Goal: Information Seeking & Learning: Learn about a topic

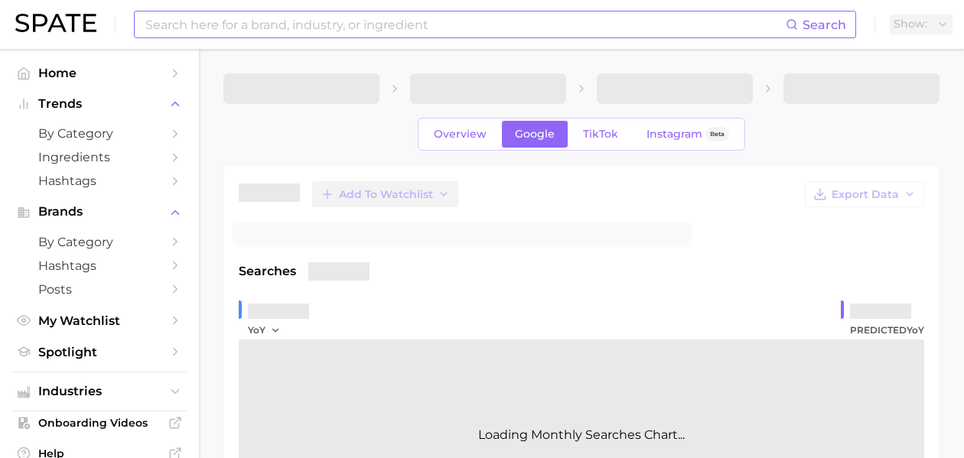
click at [243, 37] on input at bounding box center [465, 24] width 642 height 26
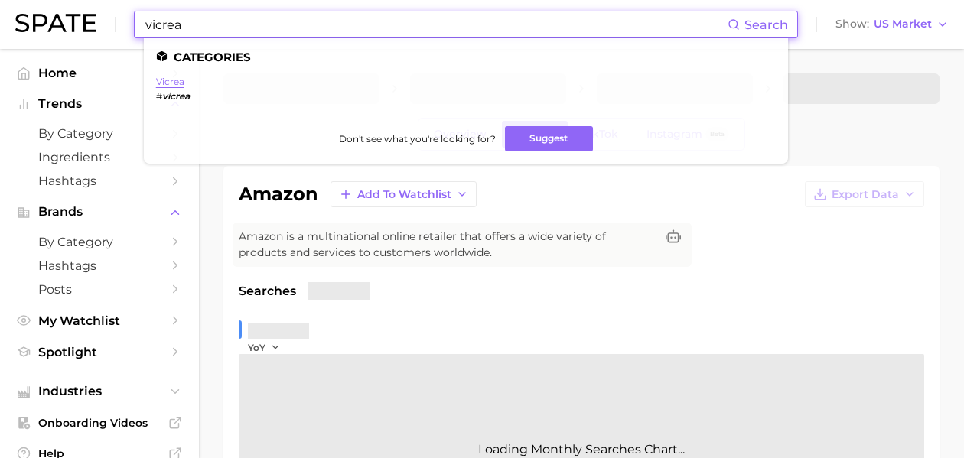
type input "vicrea"
click at [171, 84] on link "vicrea" at bounding box center [170, 81] width 28 height 11
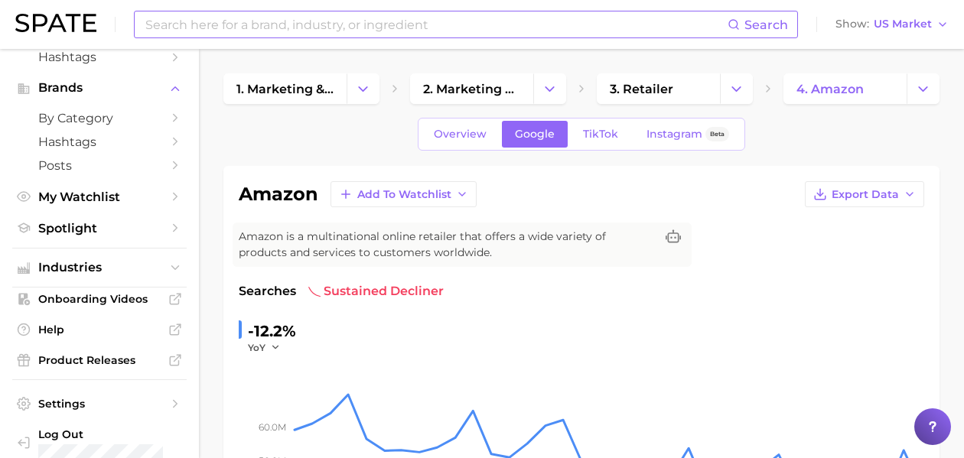
scroll to position [126, 0]
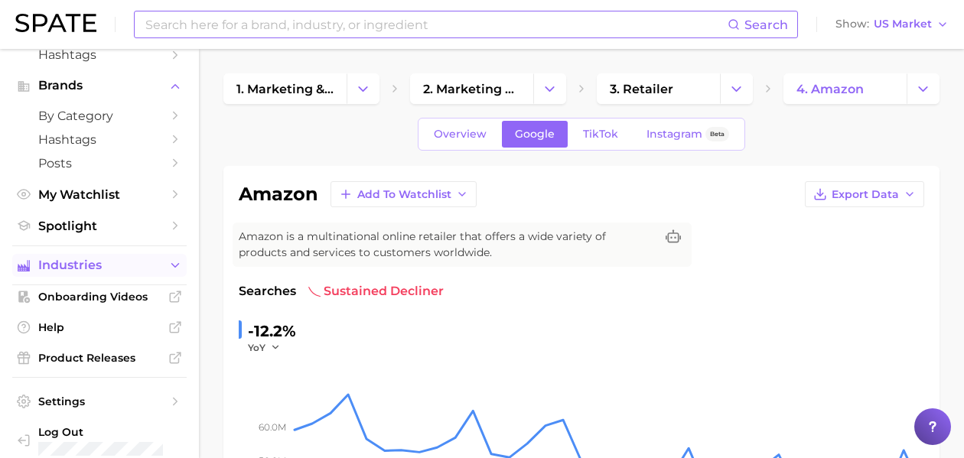
click at [135, 262] on span "Industries" at bounding box center [99, 266] width 122 height 14
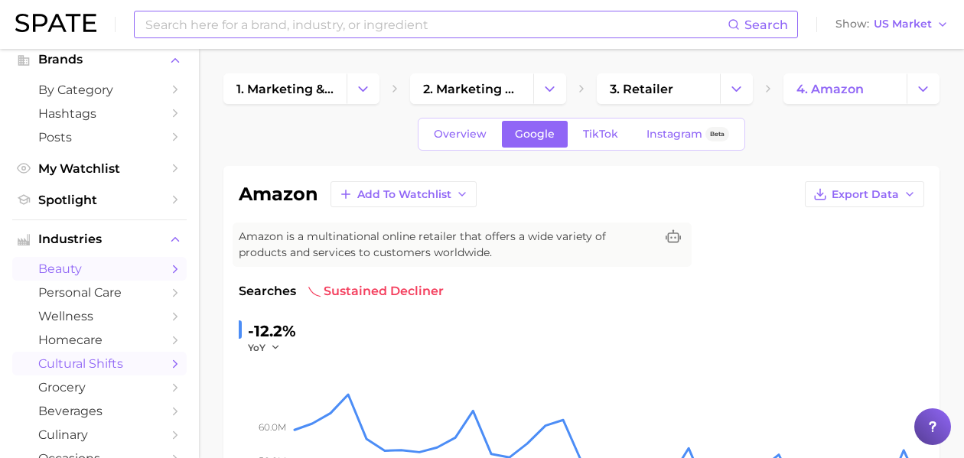
scroll to position [164, 0]
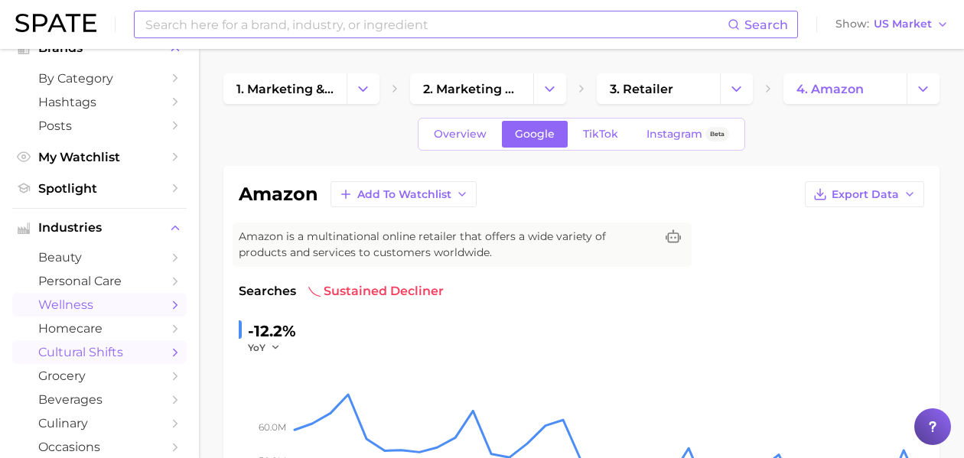
click at [77, 304] on span "wellness" at bounding box center [99, 305] width 122 height 15
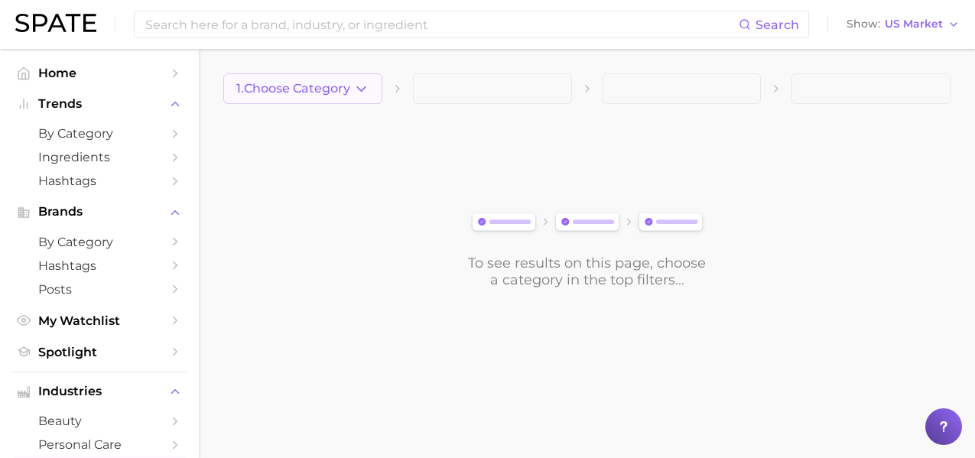
click at [356, 103] on button "1. Choose Category" at bounding box center [302, 88] width 159 height 31
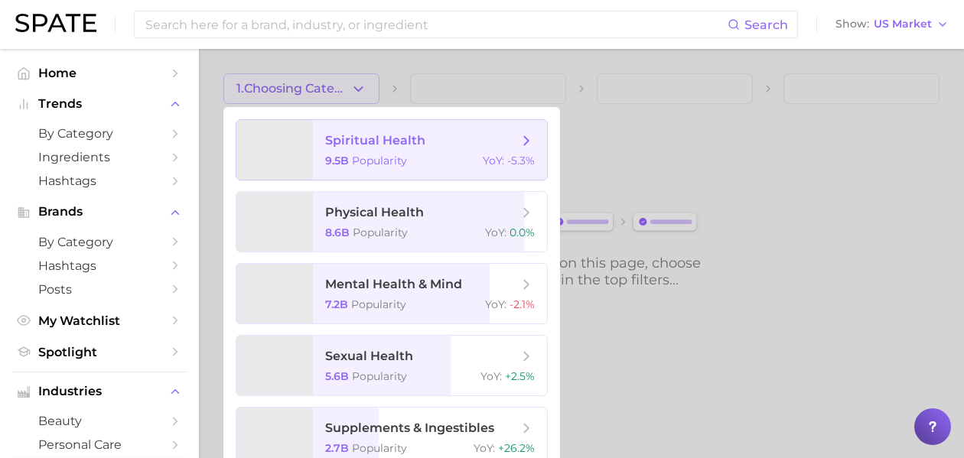
click at [380, 163] on span "Popularity" at bounding box center [379, 161] width 55 height 14
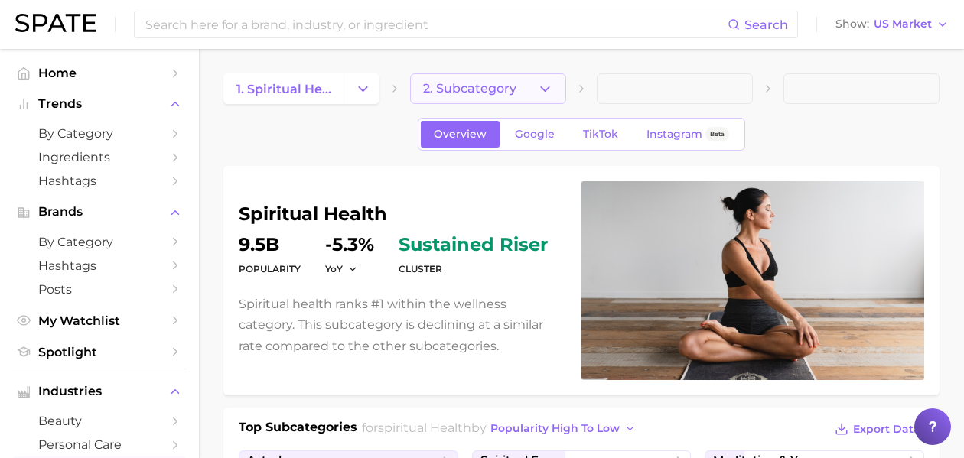
click at [480, 85] on span "2. Subcategory" at bounding box center [469, 89] width 93 height 14
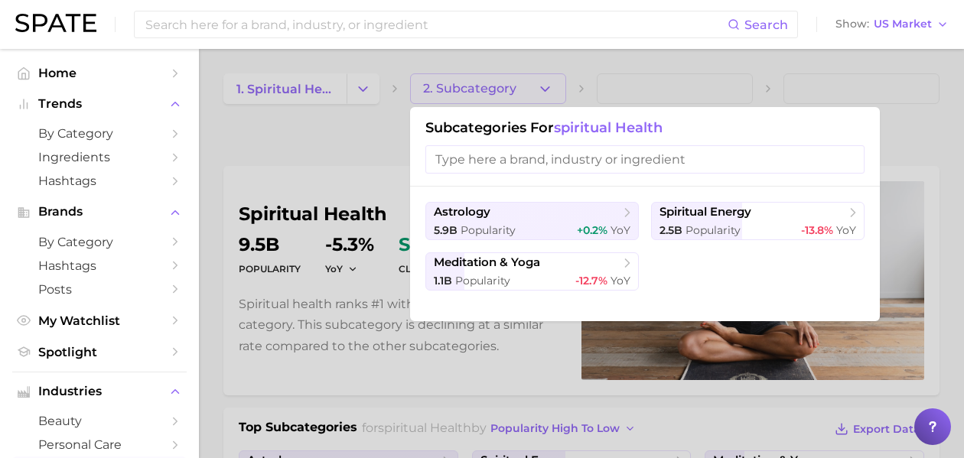
click at [368, 95] on div at bounding box center [482, 229] width 964 height 458
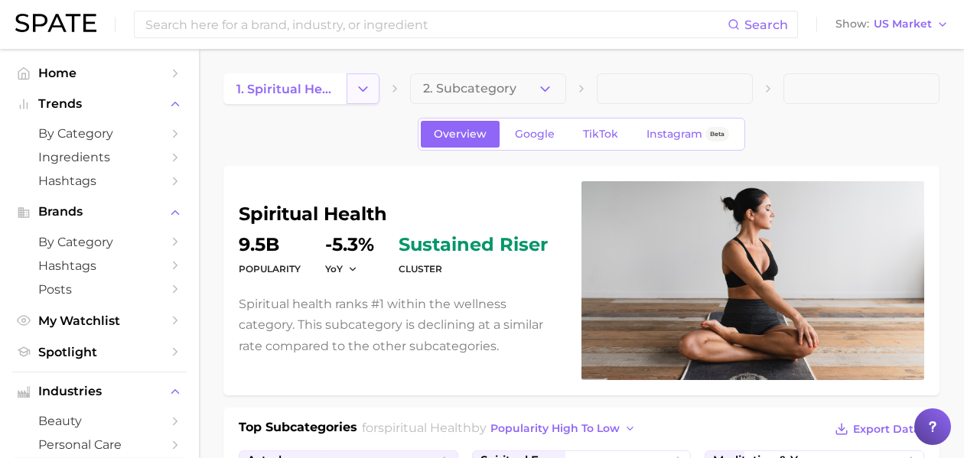
click at [366, 94] on icon "Change Category" at bounding box center [363, 89] width 16 height 16
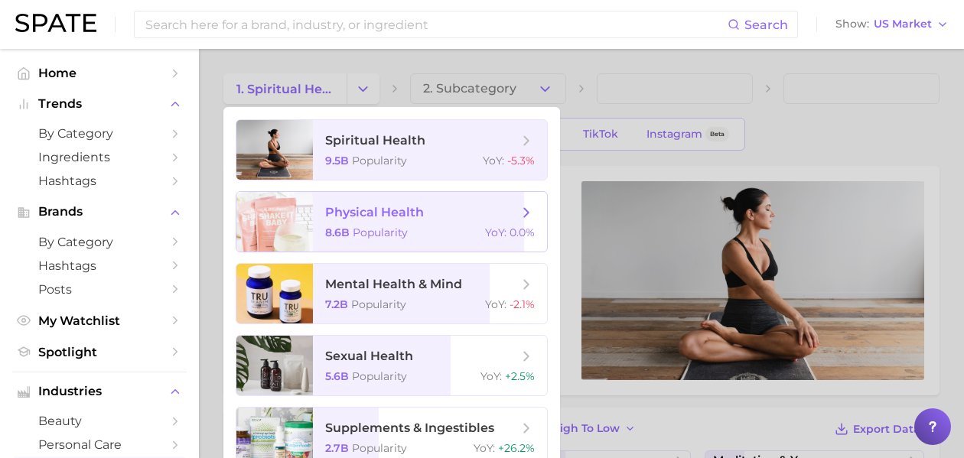
click at [410, 220] on span "physical health" at bounding box center [374, 212] width 99 height 15
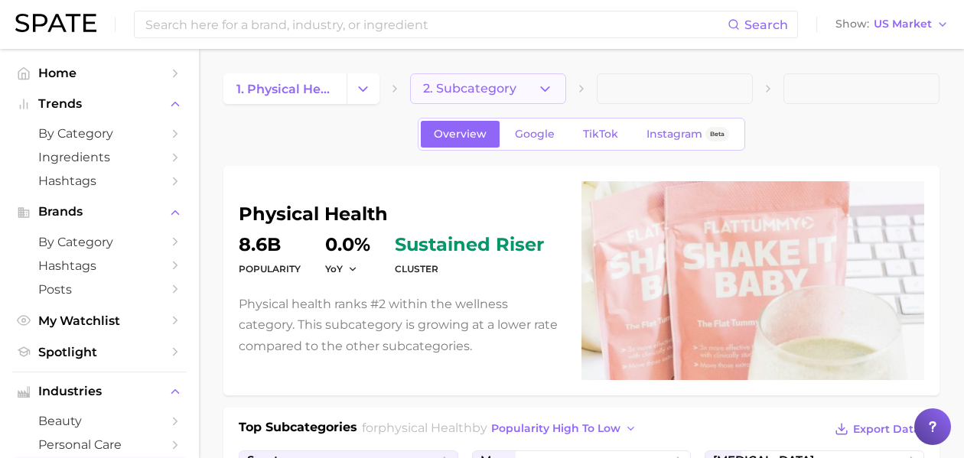
click at [516, 82] on button "2. Subcategory" at bounding box center [488, 88] width 156 height 31
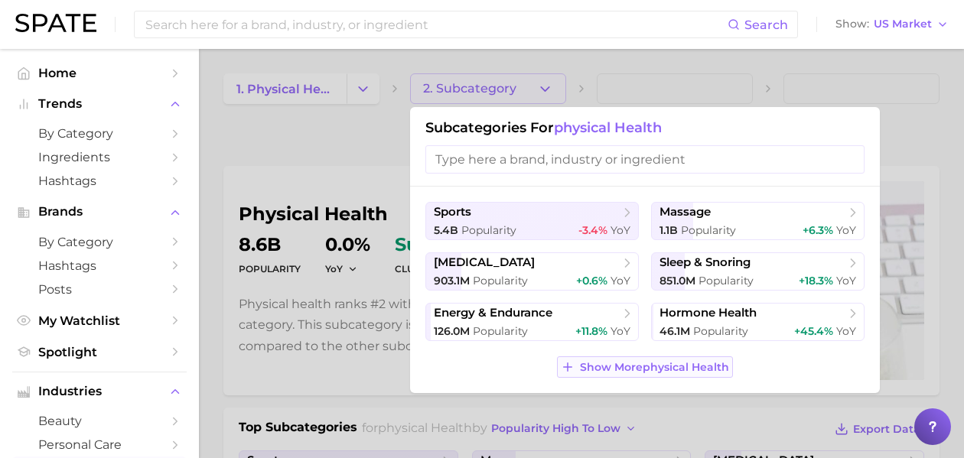
click at [643, 377] on button "Show More physical health" at bounding box center [644, 366] width 175 height 21
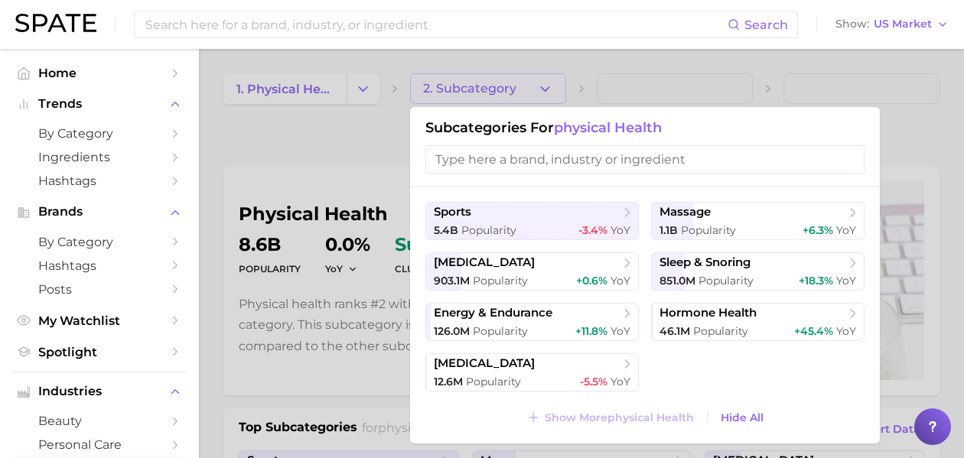
click at [369, 99] on div at bounding box center [482, 229] width 964 height 458
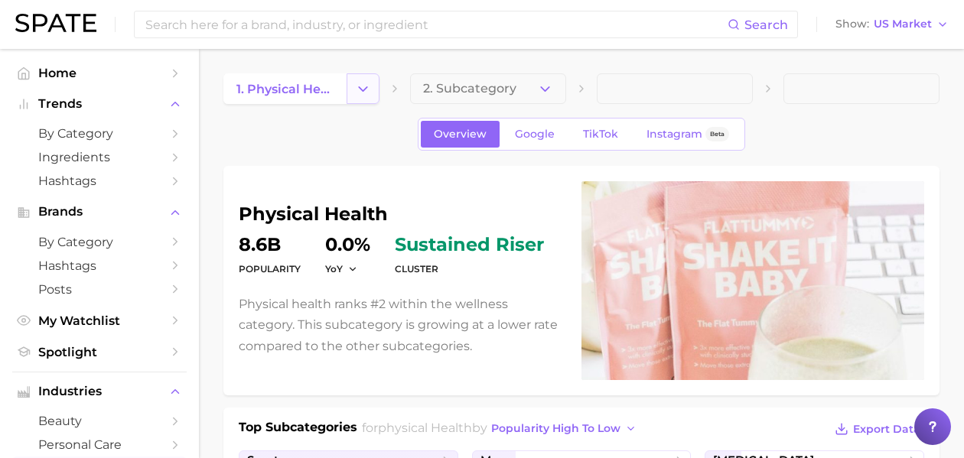
click at [369, 96] on icon "Change Category" at bounding box center [363, 89] width 16 height 16
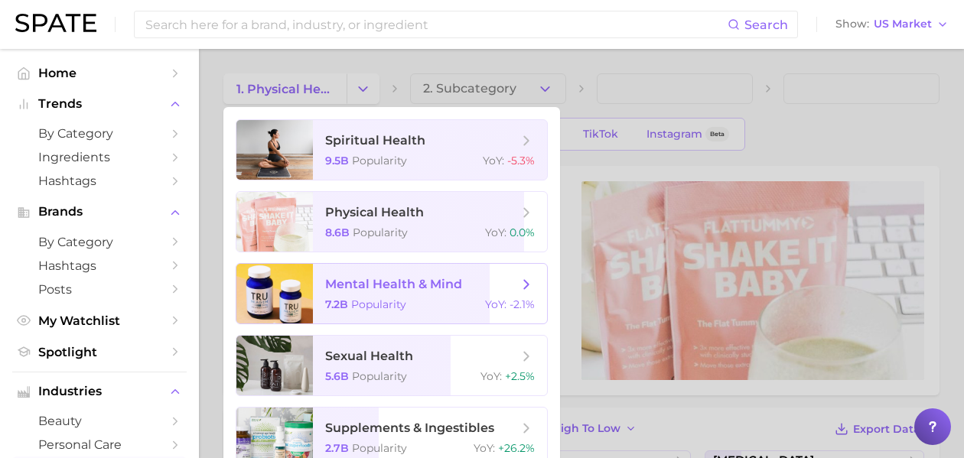
click at [421, 291] on span "mental health & mind" at bounding box center [421, 284] width 193 height 17
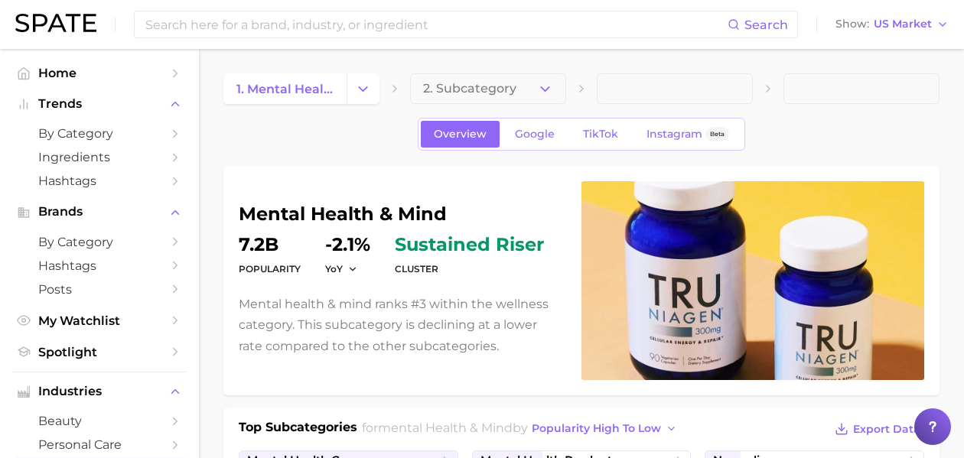
click at [521, 90] on button "2. Subcategory" at bounding box center [488, 88] width 156 height 31
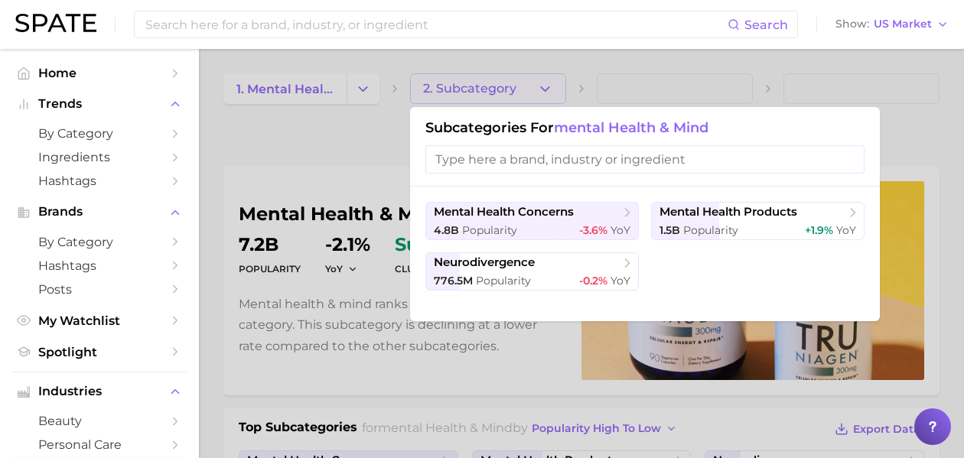
click at [358, 88] on div at bounding box center [482, 229] width 964 height 458
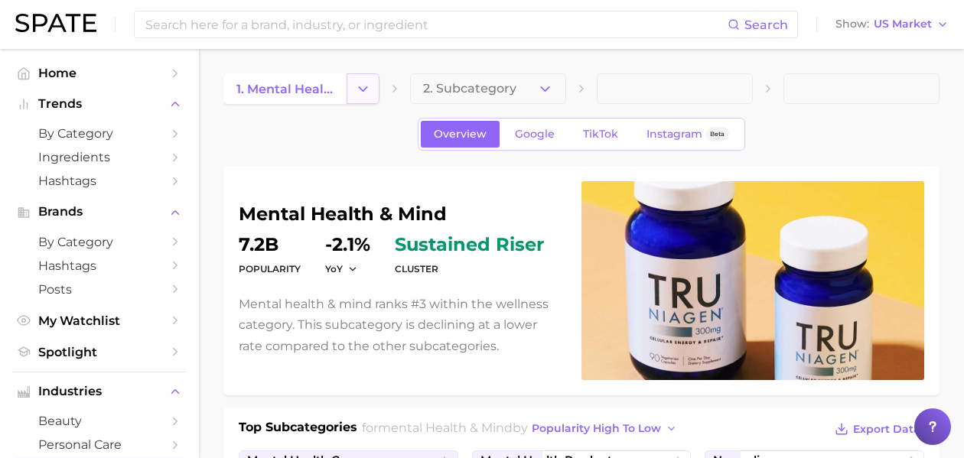
click at [359, 90] on icon "Change Category" at bounding box center [363, 89] width 16 height 16
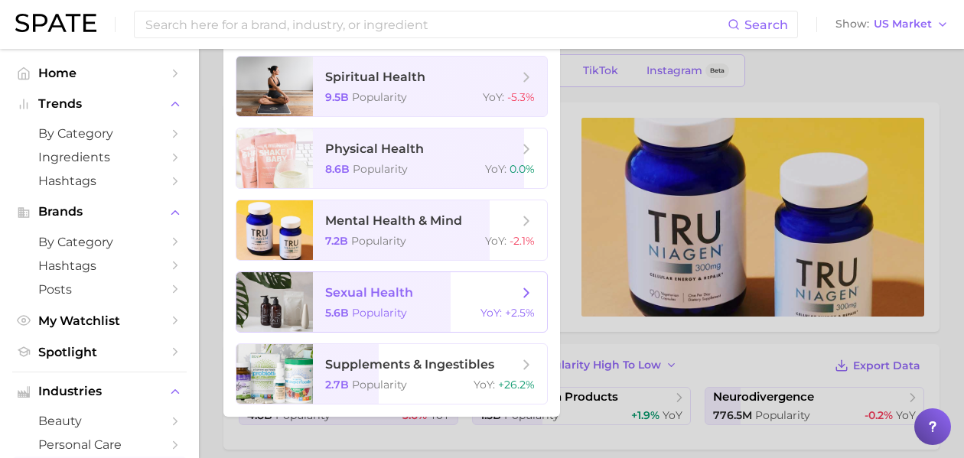
scroll to position [69, 0]
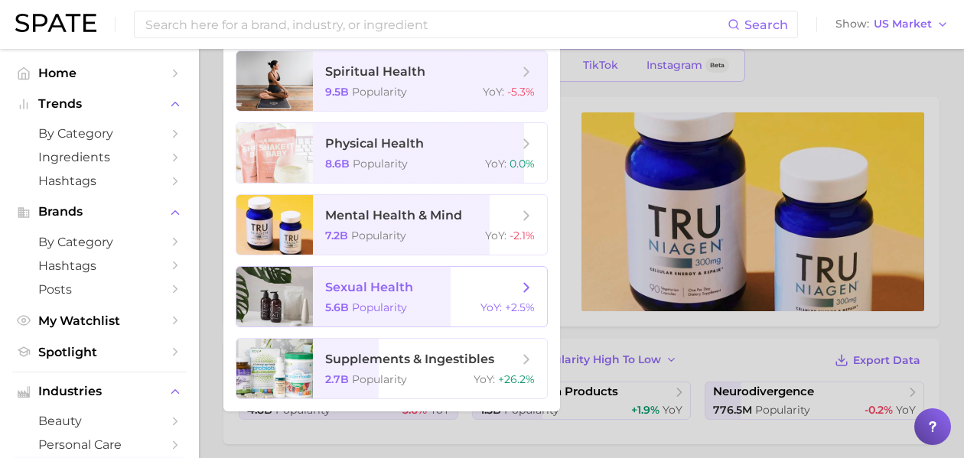
click at [421, 296] on span "sexual health 5.6b Popularity YoY : +2.5%" at bounding box center [430, 297] width 234 height 60
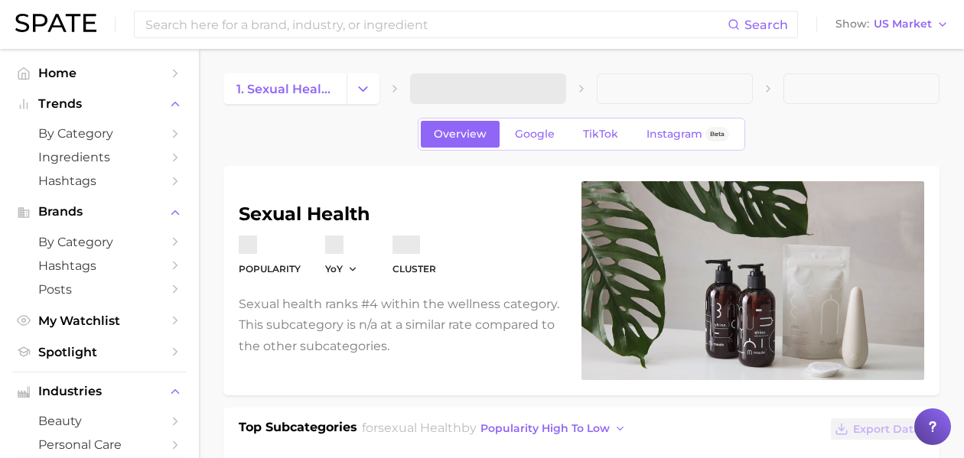
click at [532, 92] on span at bounding box center [488, 88] width 156 height 31
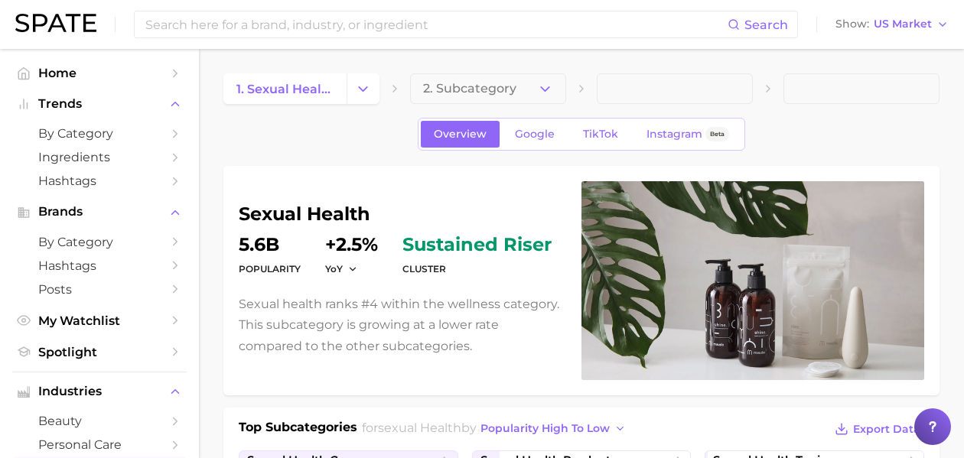
click at [532, 92] on button "2. Subcategory" at bounding box center [488, 88] width 156 height 31
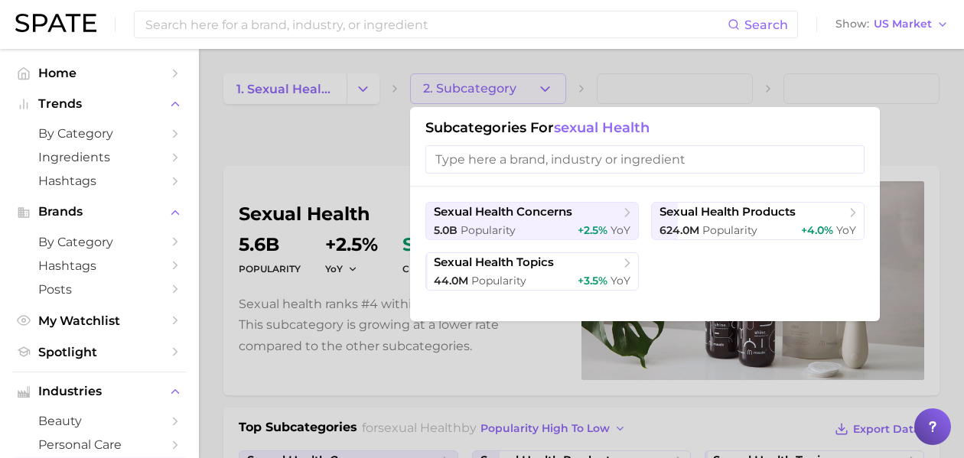
click at [381, 96] on div at bounding box center [482, 229] width 964 height 458
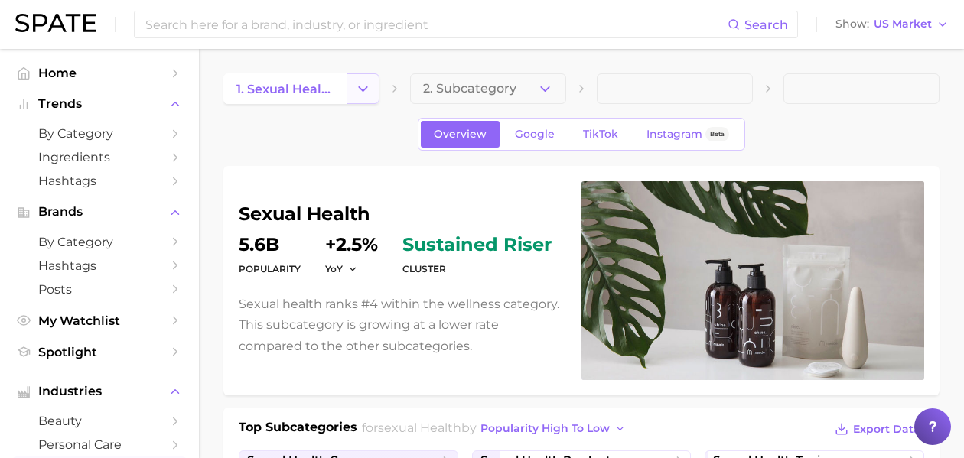
click at [367, 95] on icon "Change Category" at bounding box center [363, 89] width 16 height 16
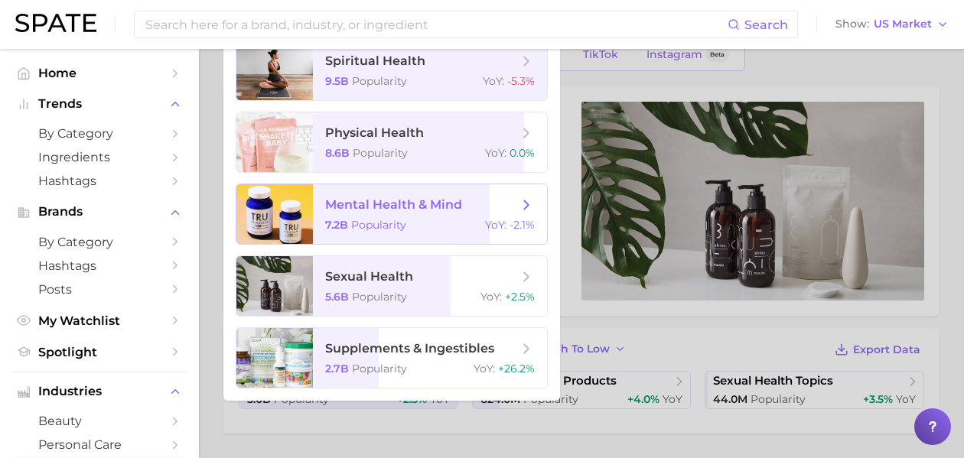
scroll to position [76, 0]
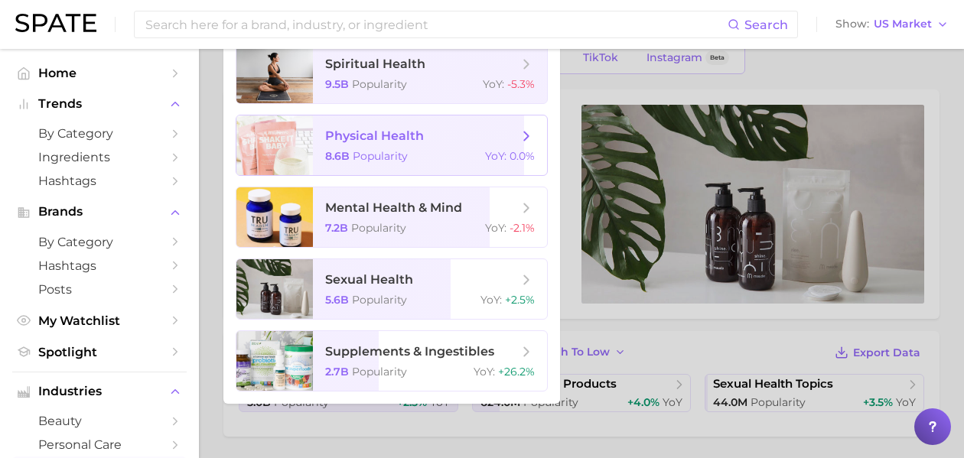
click at [416, 156] on div "8.6b Popularity YoY : 0.0%" at bounding box center [430, 156] width 210 height 14
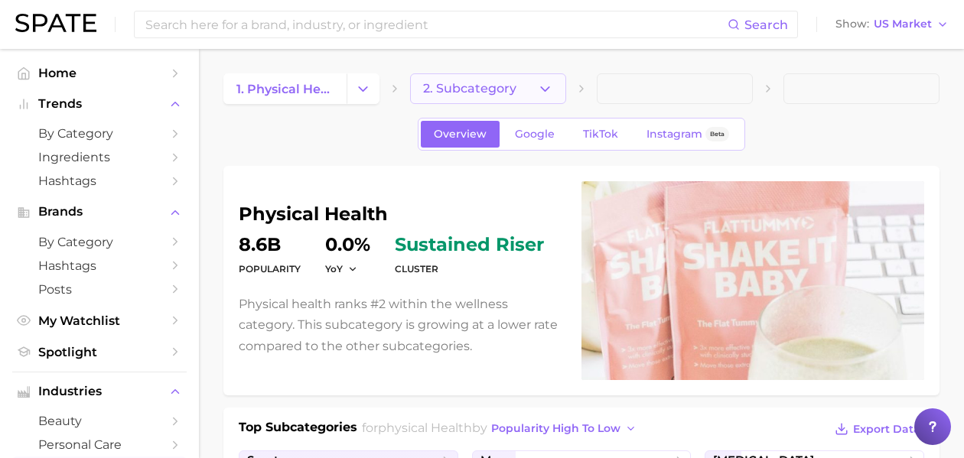
click at [492, 90] on span "2. Subcategory" at bounding box center [469, 89] width 93 height 14
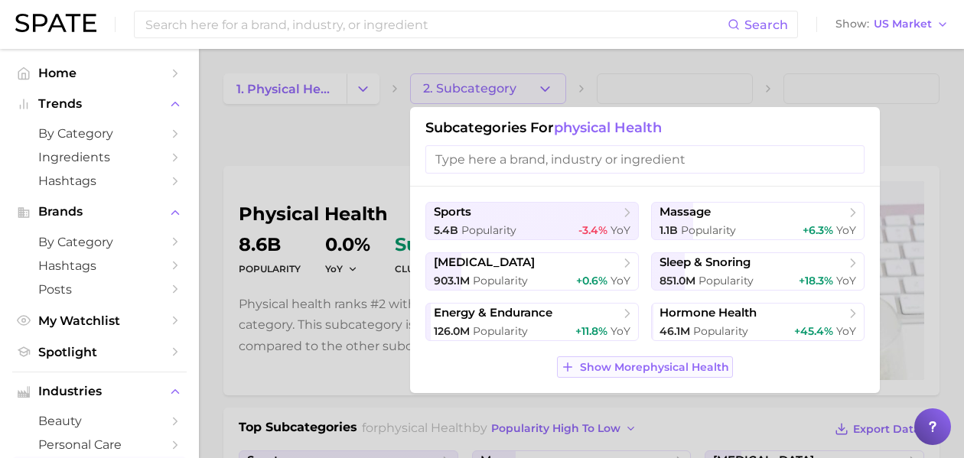
click at [661, 363] on span "Show More physical health" at bounding box center [654, 367] width 149 height 13
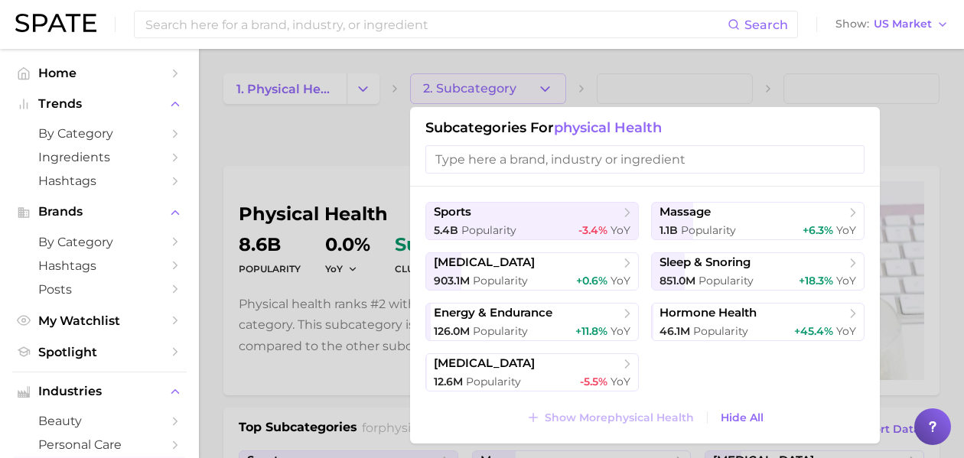
click at [362, 95] on div at bounding box center [482, 229] width 964 height 458
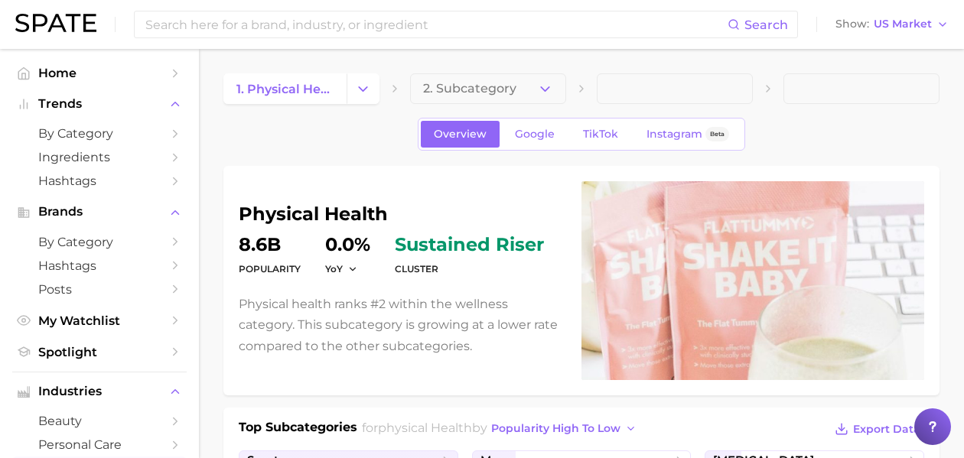
click at [362, 95] on icon "Change Category" at bounding box center [363, 89] width 16 height 16
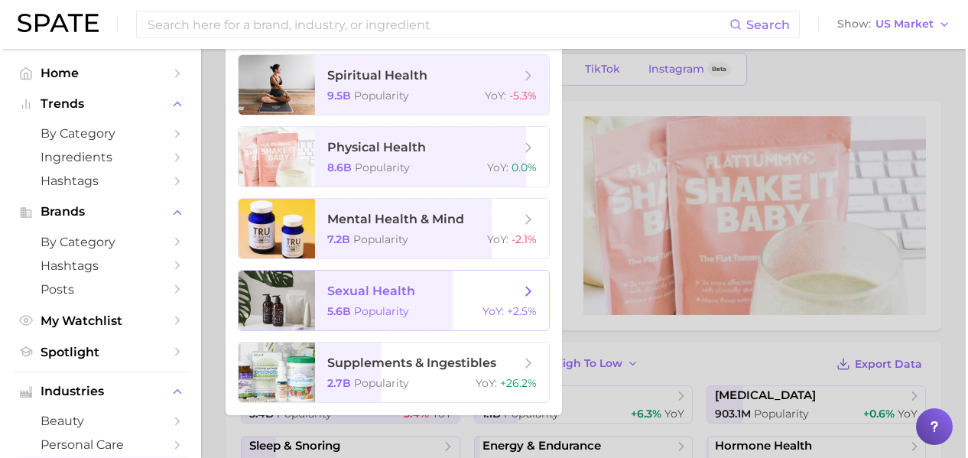
scroll to position [83, 0]
